Goal: Find specific page/section: Find specific page/section

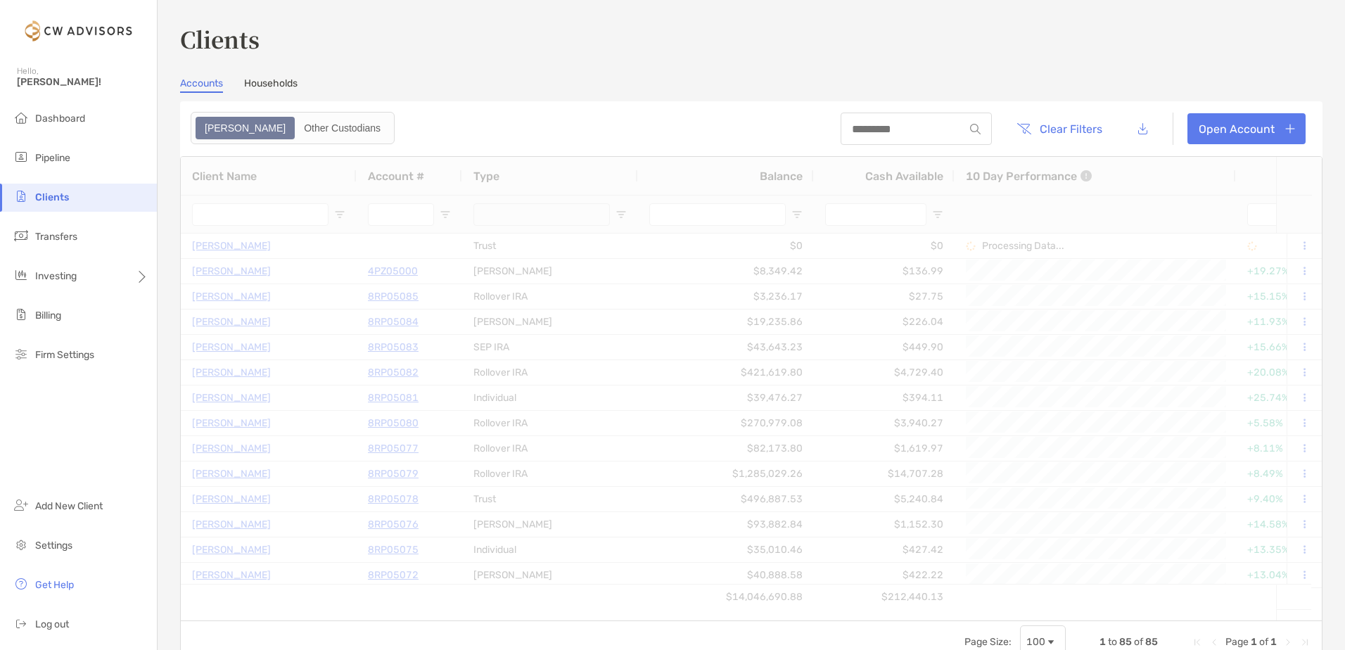
type input "********"
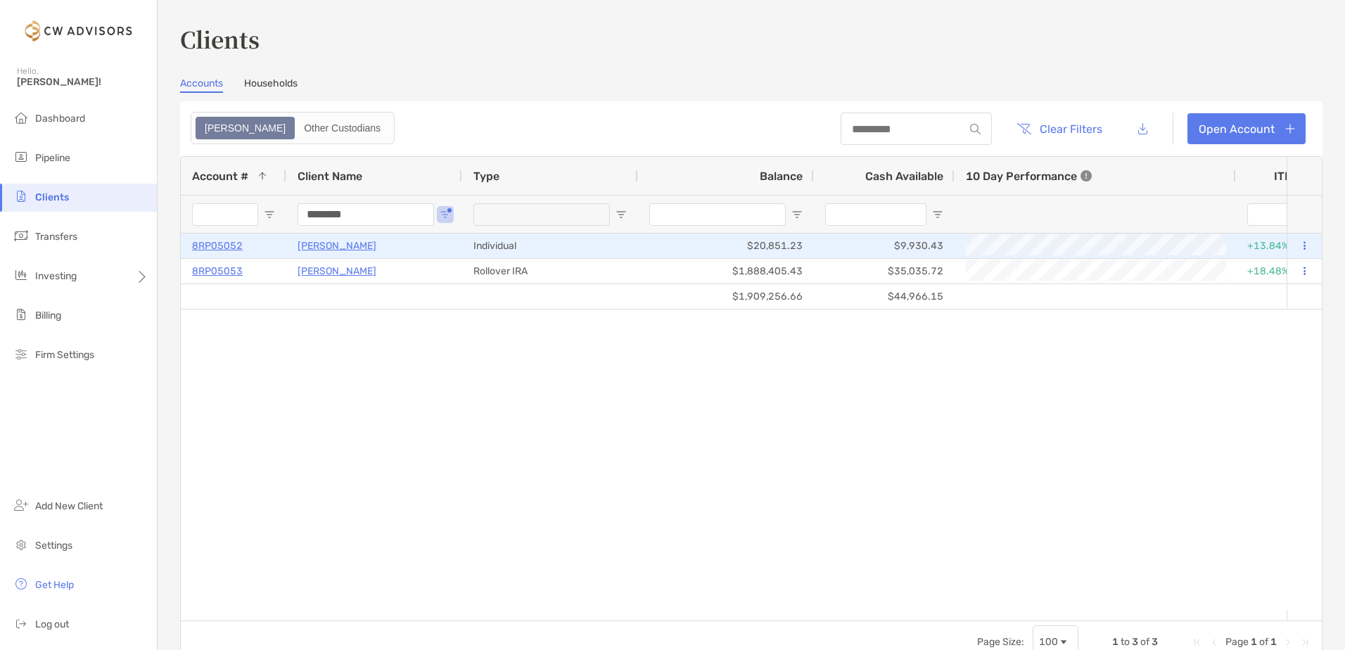
click at [338, 244] on p "[PERSON_NAME]" at bounding box center [337, 246] width 79 height 18
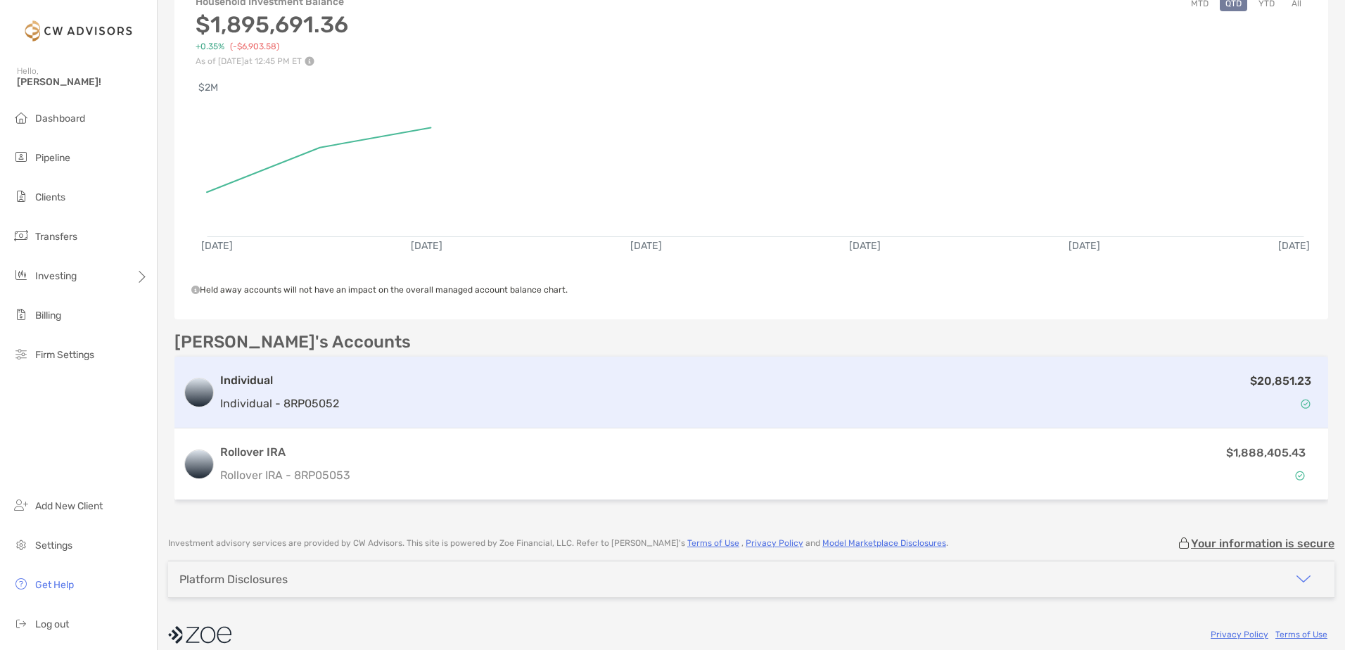
scroll to position [168, 0]
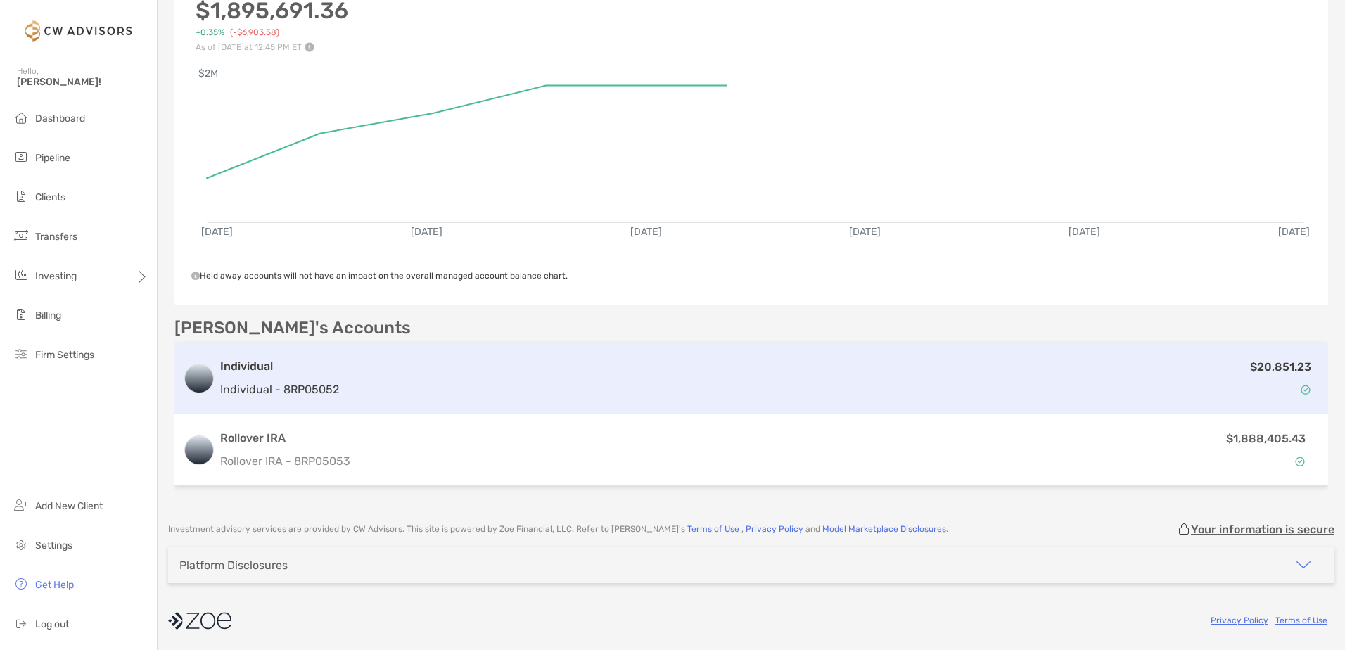
click at [246, 367] on h3 "Individual" at bounding box center [279, 366] width 119 height 17
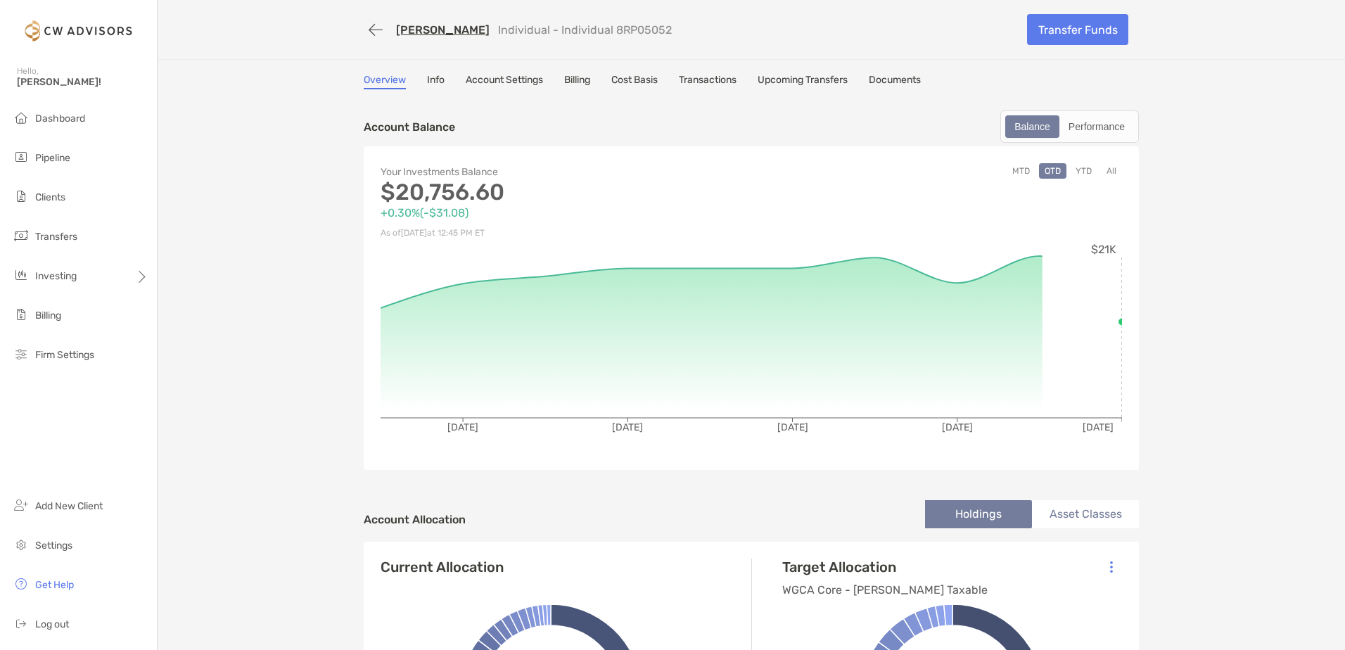
click at [907, 85] on link "Documents" at bounding box center [895, 81] width 52 height 15
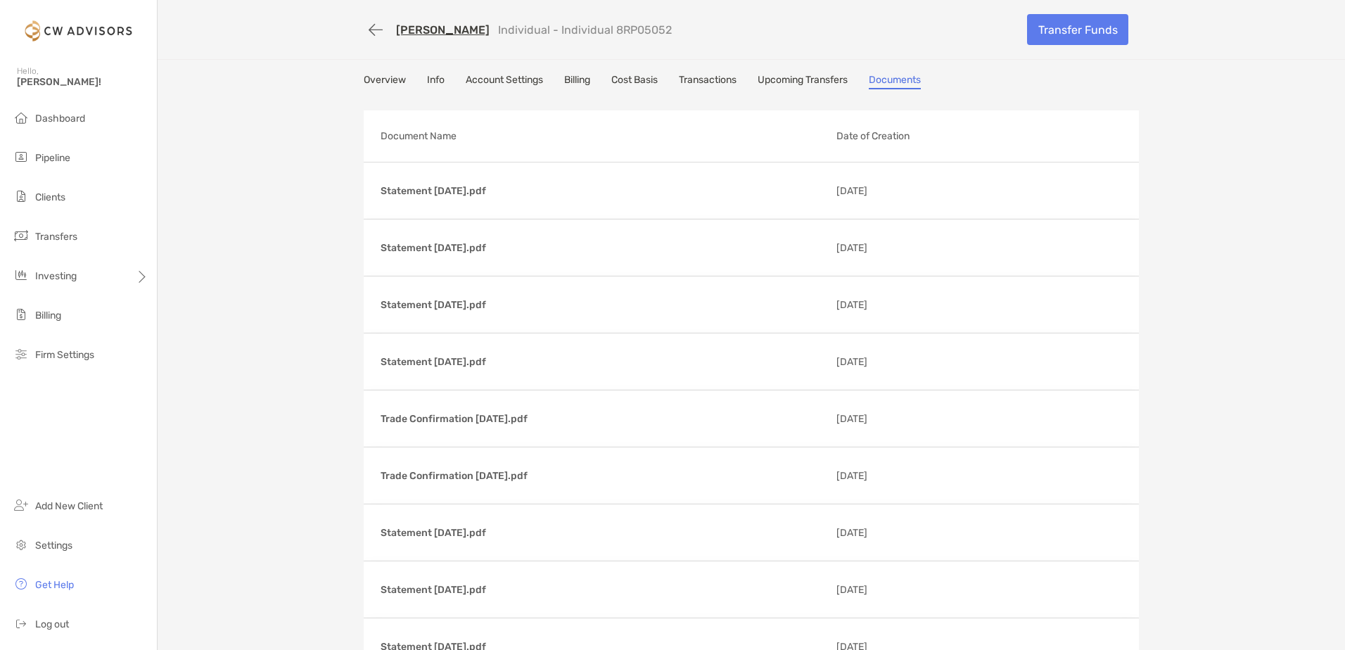
click at [370, 77] on link "Overview" at bounding box center [385, 81] width 42 height 15
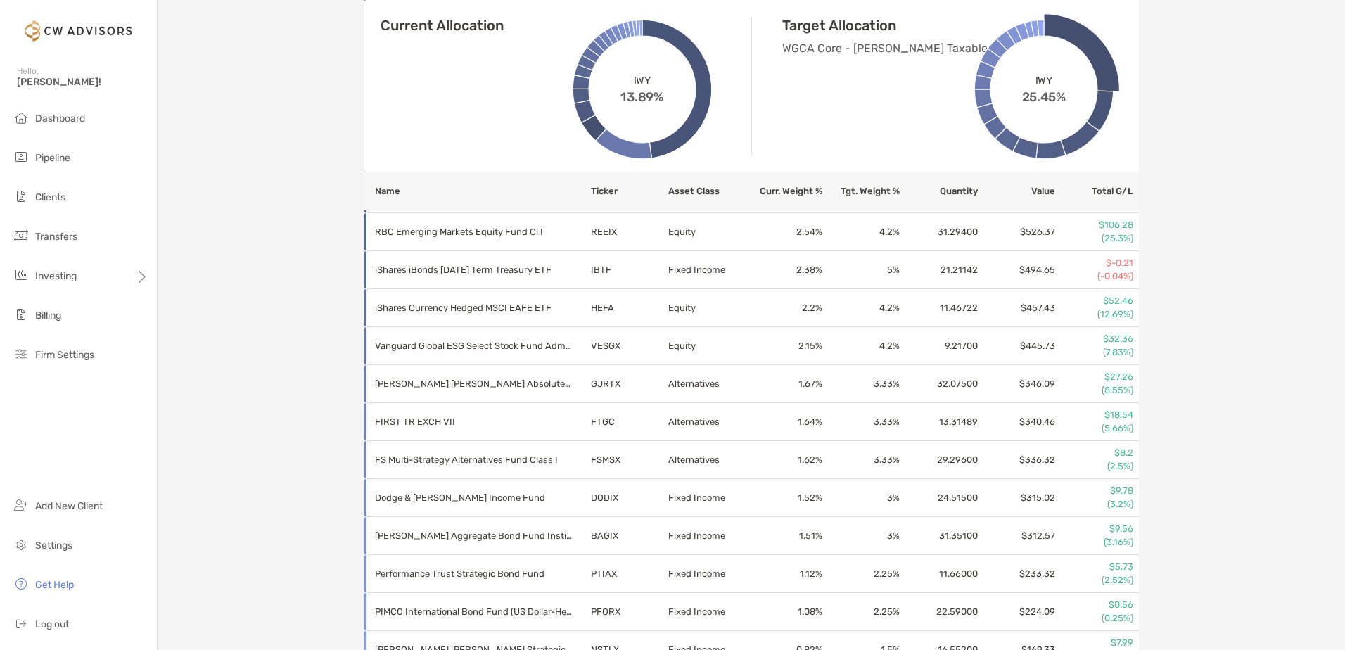
scroll to position [1015, 0]
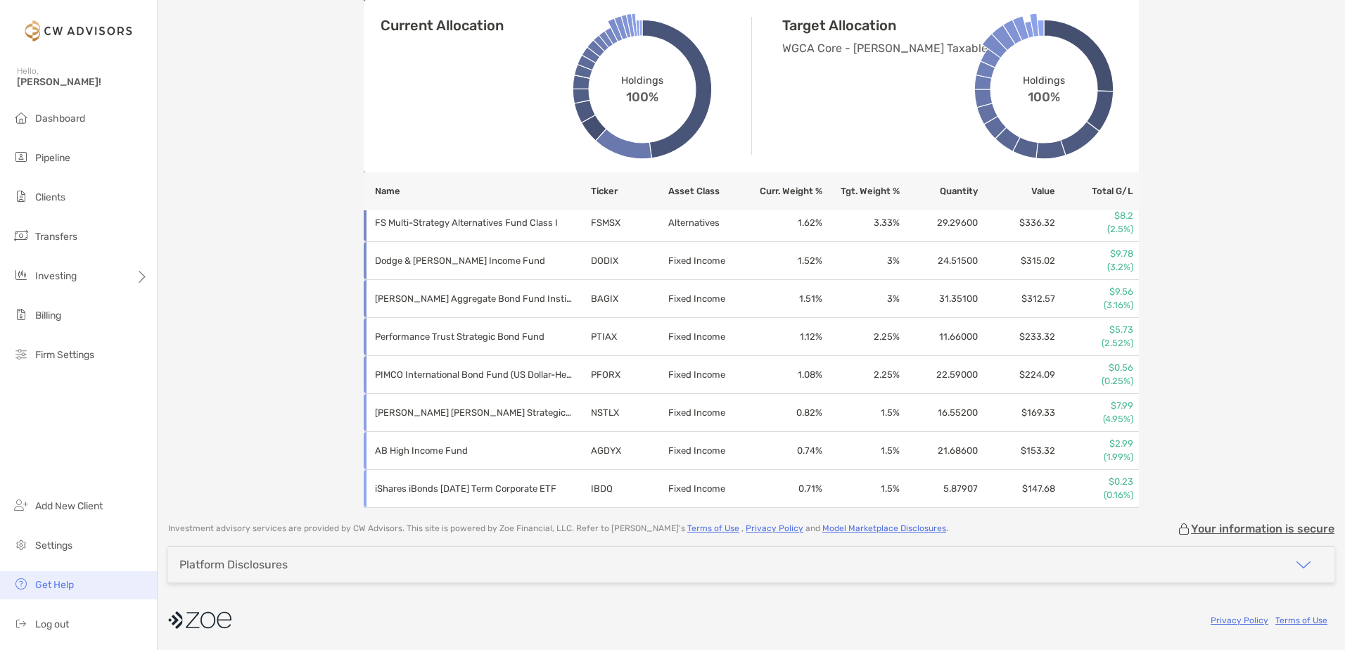
click at [58, 587] on span "Get Help" at bounding box center [54, 585] width 39 height 12
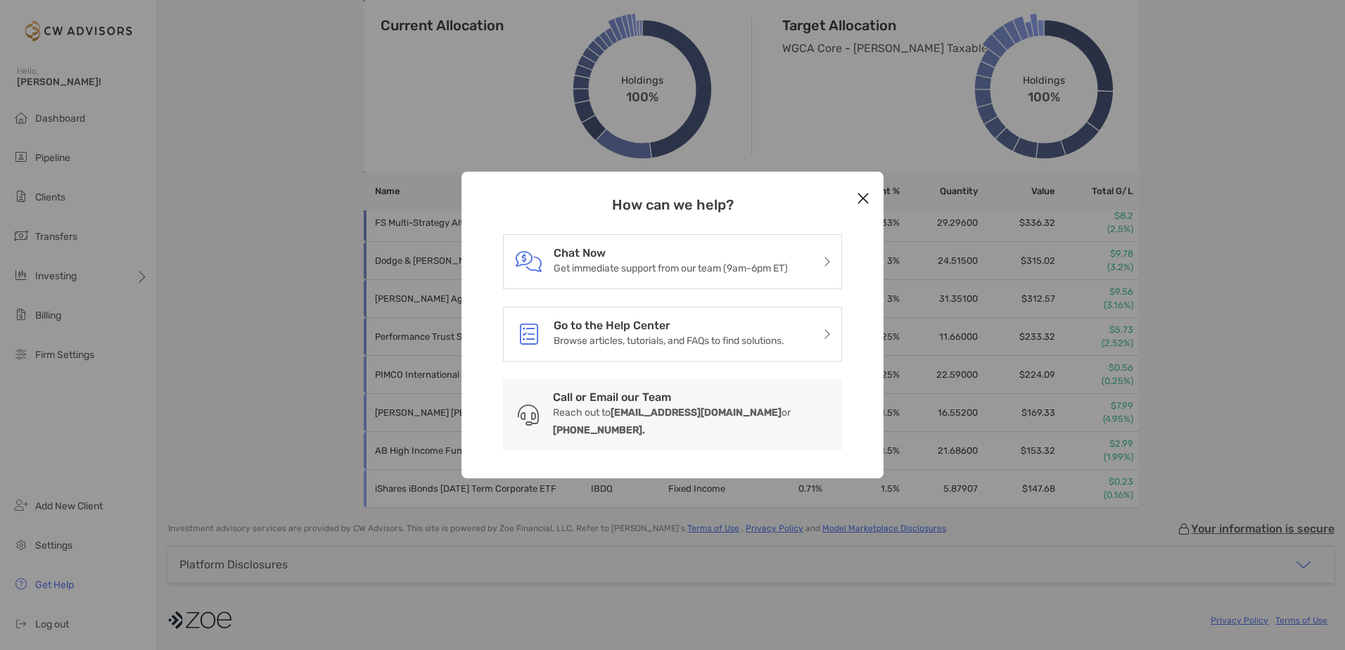
click at [114, 441] on div "How can we help? Chat Now Get immediate support from our team (9am-6pm ET) Go t…" at bounding box center [672, 325] width 1345 height 650
click at [863, 207] on icon "Close modal" at bounding box center [863, 198] width 13 height 17
